Goal: Task Accomplishment & Management: Manage account settings

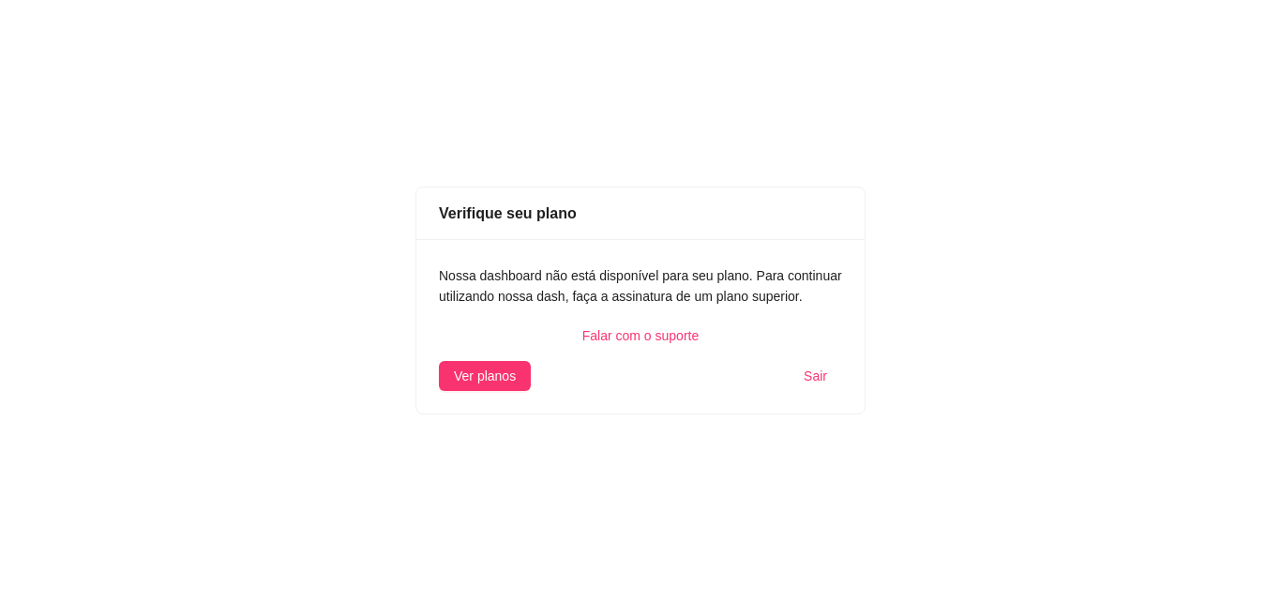
click at [812, 368] on span "Sair" at bounding box center [814, 376] width 23 height 21
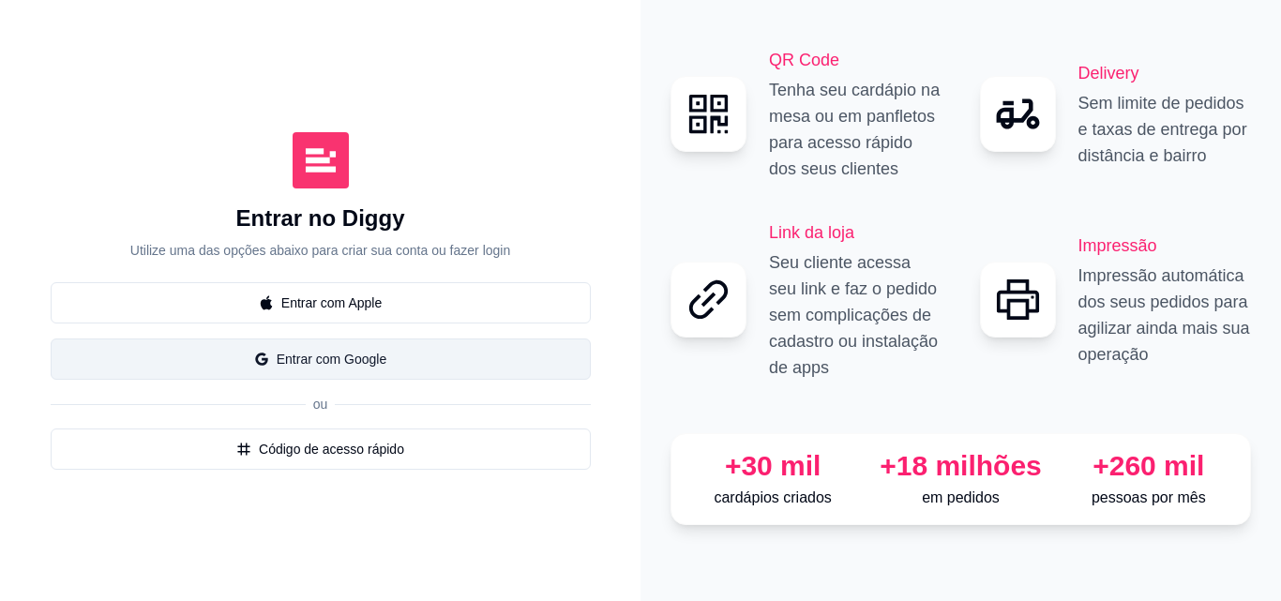
click at [373, 347] on button "Entrar com Google" at bounding box center [321, 358] width 540 height 41
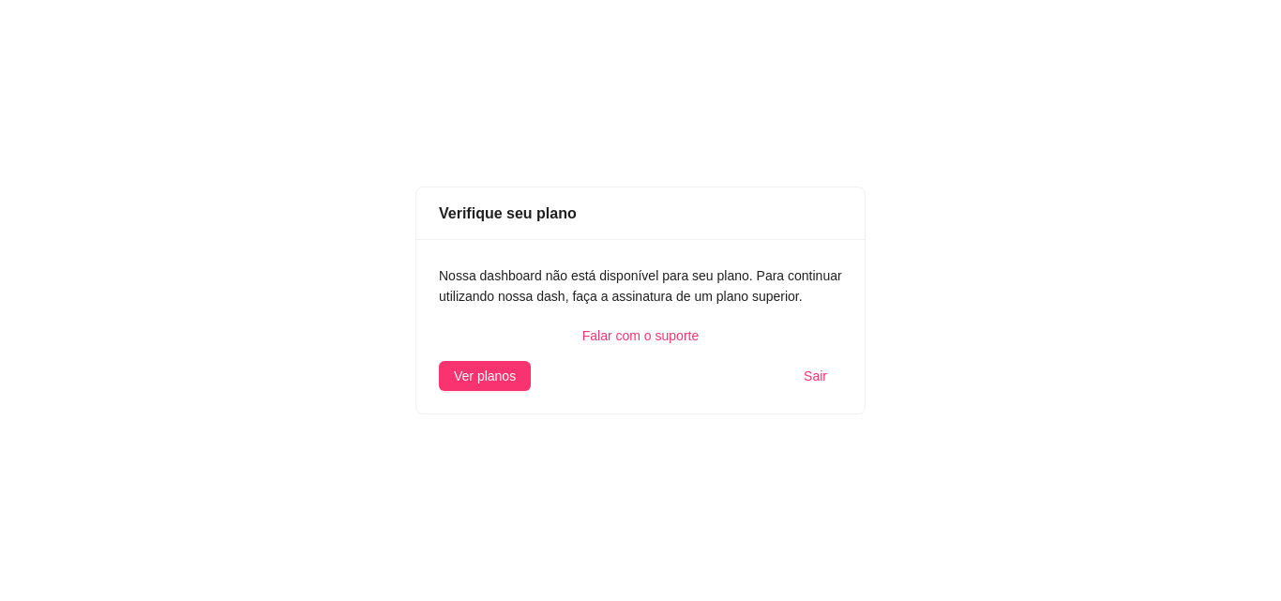
click at [820, 380] on span "Sair" at bounding box center [814, 376] width 23 height 21
